Goal: Information Seeking & Learning: Find specific page/section

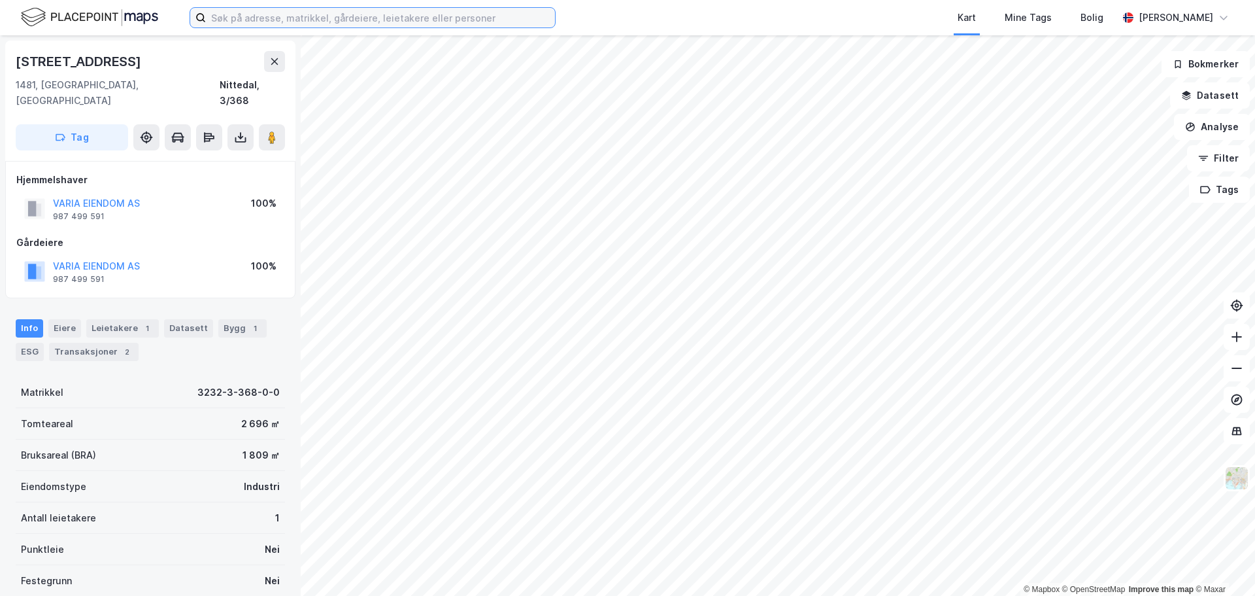
click at [311, 14] on input at bounding box center [380, 18] width 349 height 20
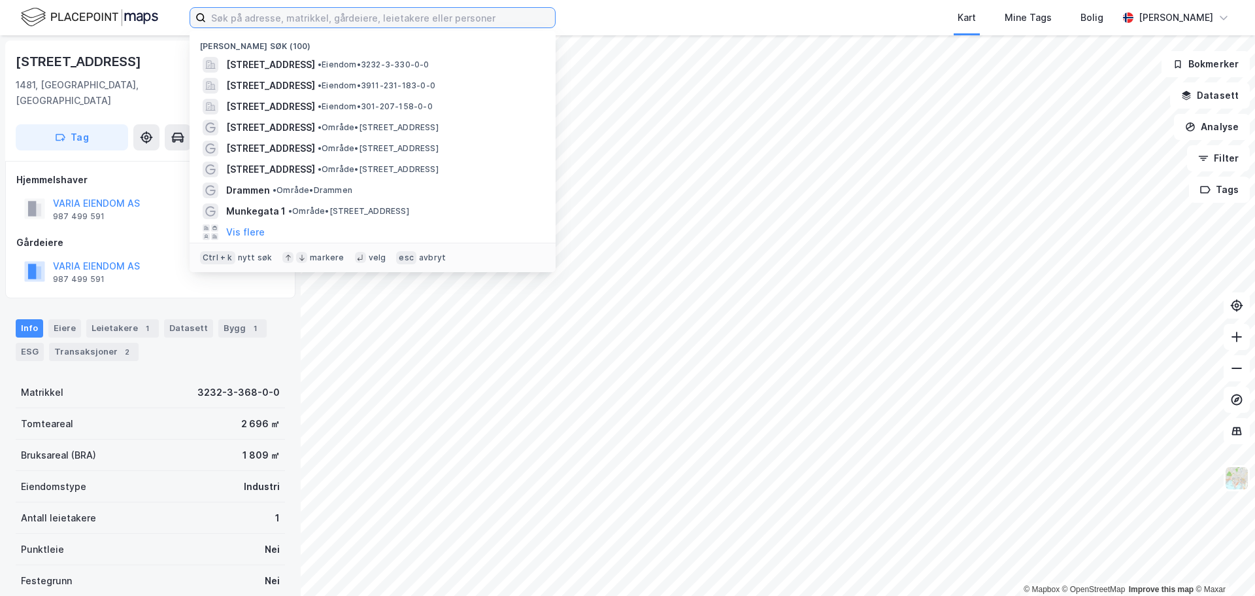
click at [250, 24] on input at bounding box center [380, 18] width 349 height 20
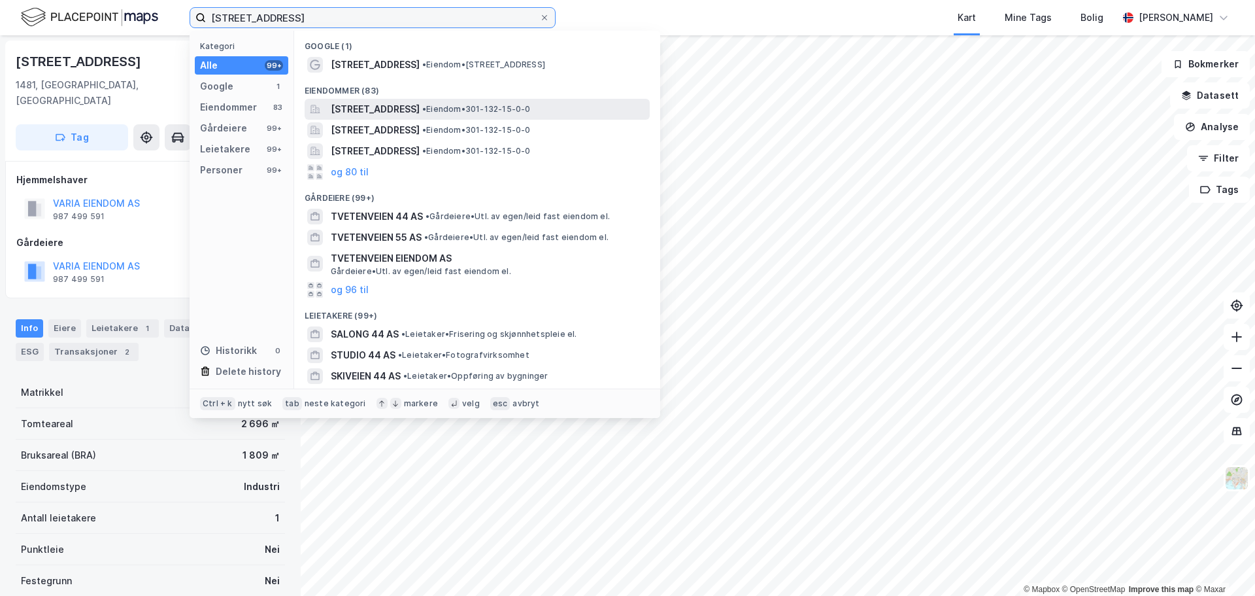
type input "[STREET_ADDRESS]"
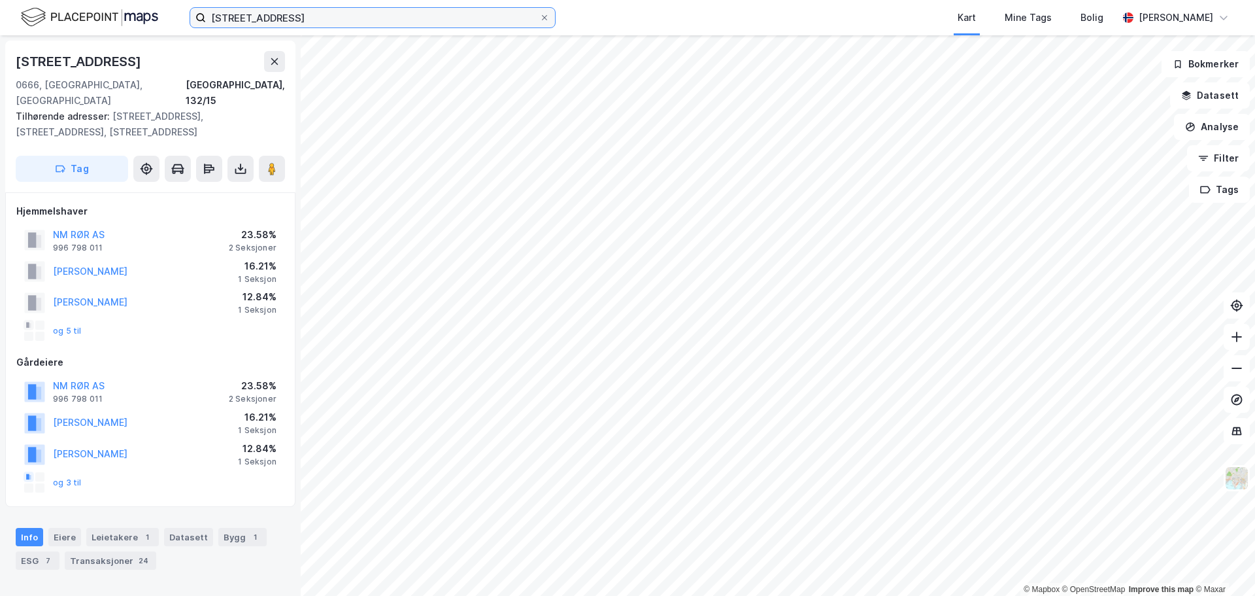
drag, startPoint x: 350, startPoint y: 18, endPoint x: 55, endPoint y: 8, distance: 295.0
click at [55, 8] on div "tvetenveien 44 oslo Kart Mine Tags Bolig [PERSON_NAME]" at bounding box center [627, 17] width 1255 height 35
click at [831, 24] on div "Kart Mine Tags Bolig" at bounding box center [869, 17] width 500 height 35
